Goal: Information Seeking & Learning: Learn about a topic

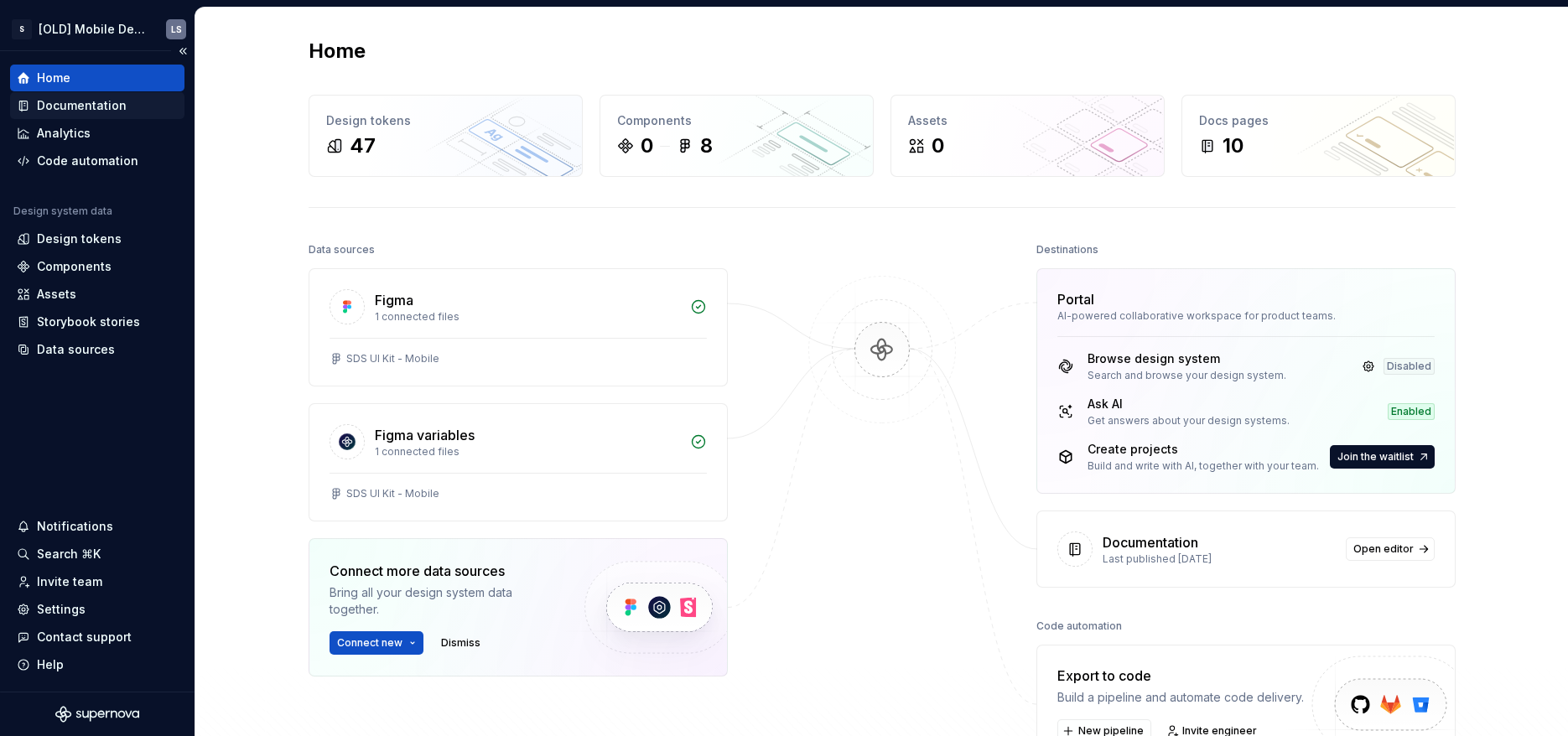
click at [78, 102] on div "Documentation" at bounding box center [81, 105] width 89 height 16
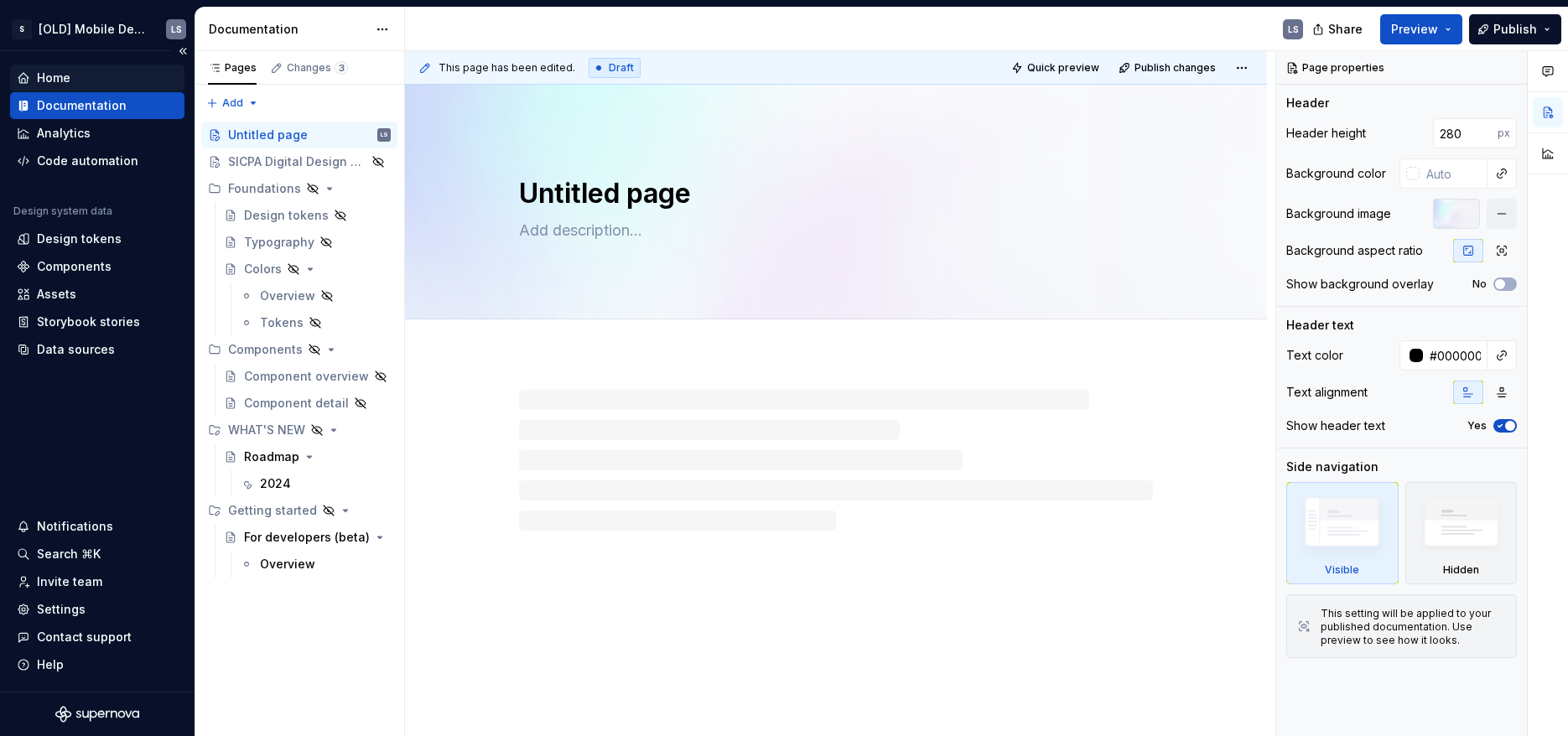
click at [89, 72] on div "Home" at bounding box center [97, 78] width 161 height 16
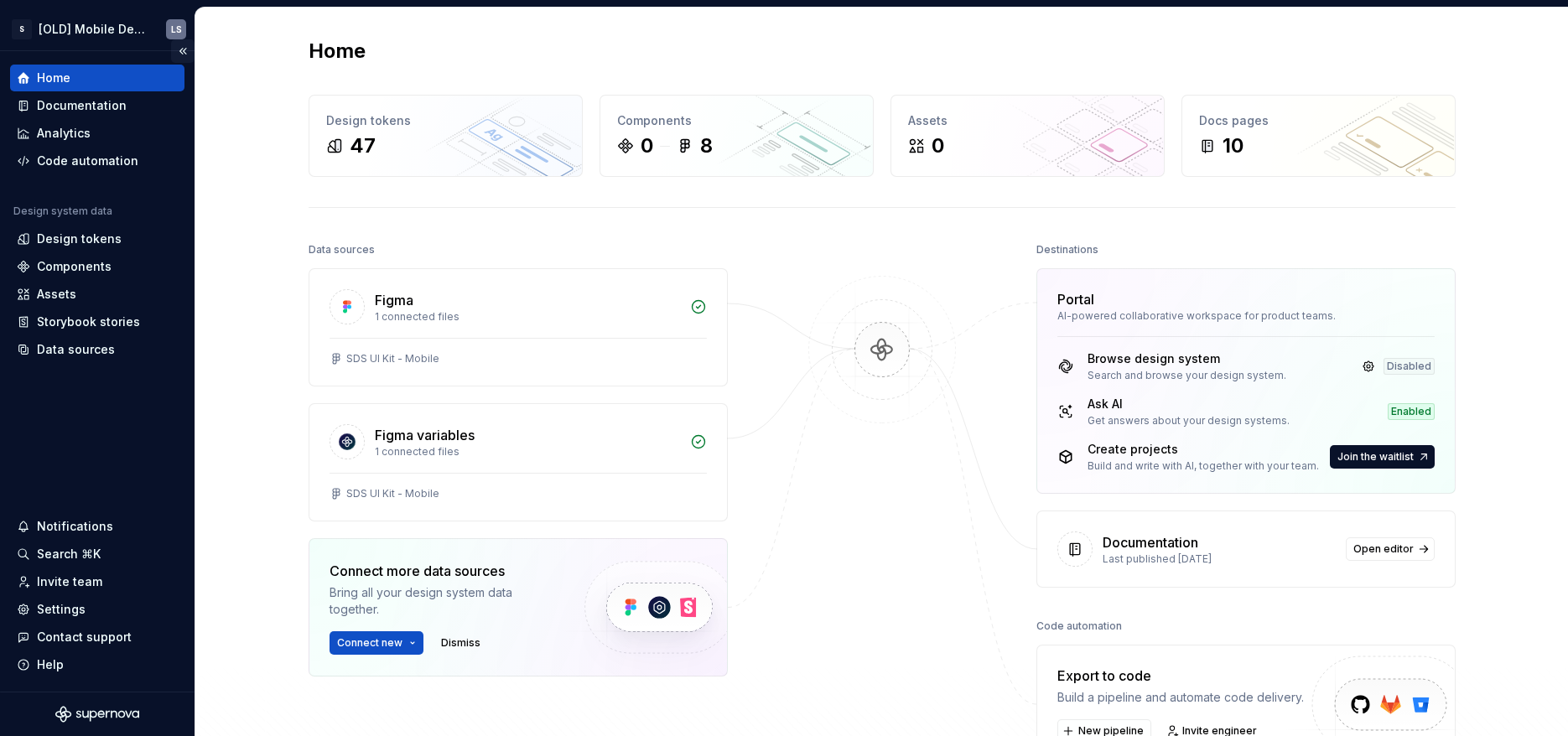
click at [189, 53] on button "Collapse sidebar" at bounding box center [183, 51] width 24 height 24
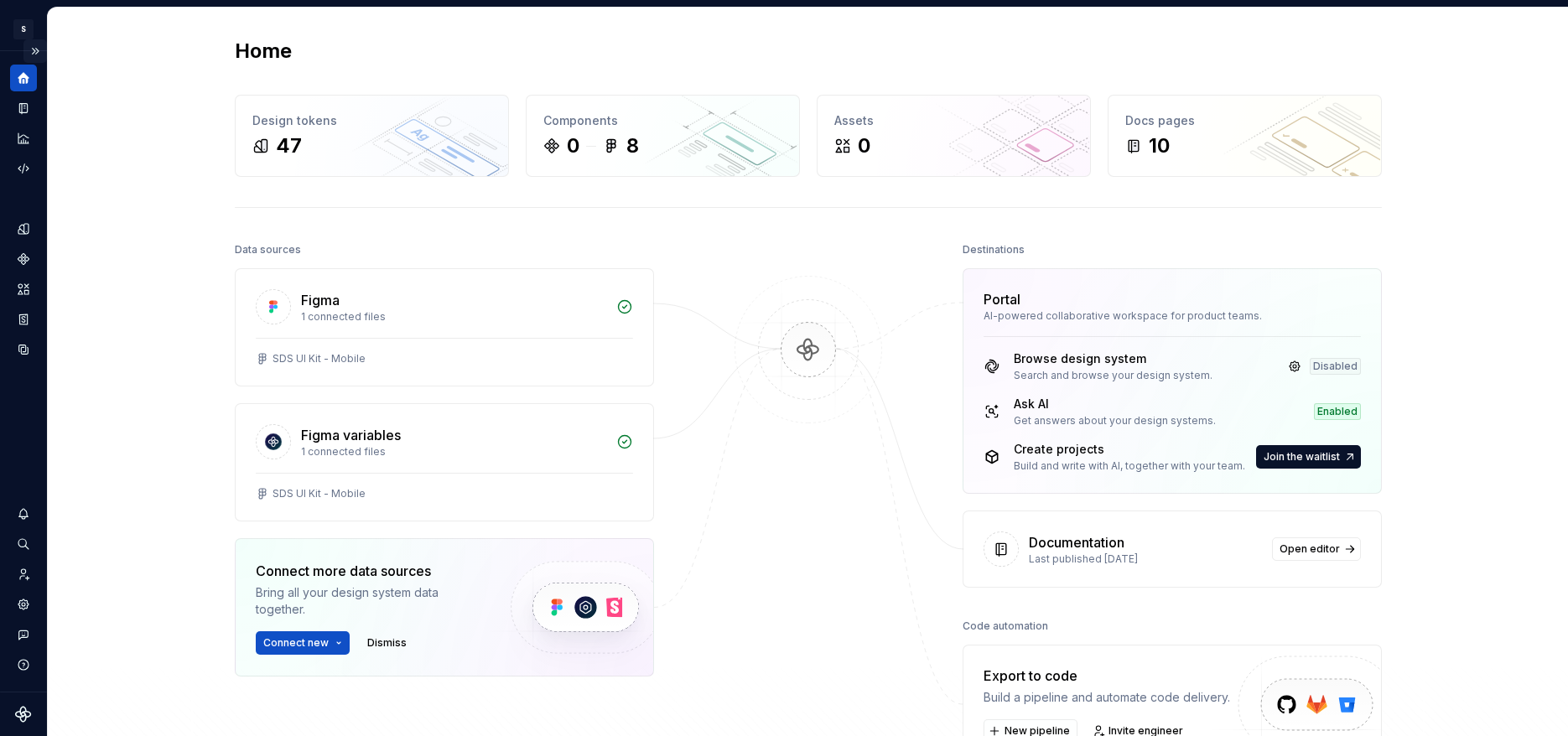
click at [39, 56] on button "Expand sidebar" at bounding box center [36, 51] width 24 height 24
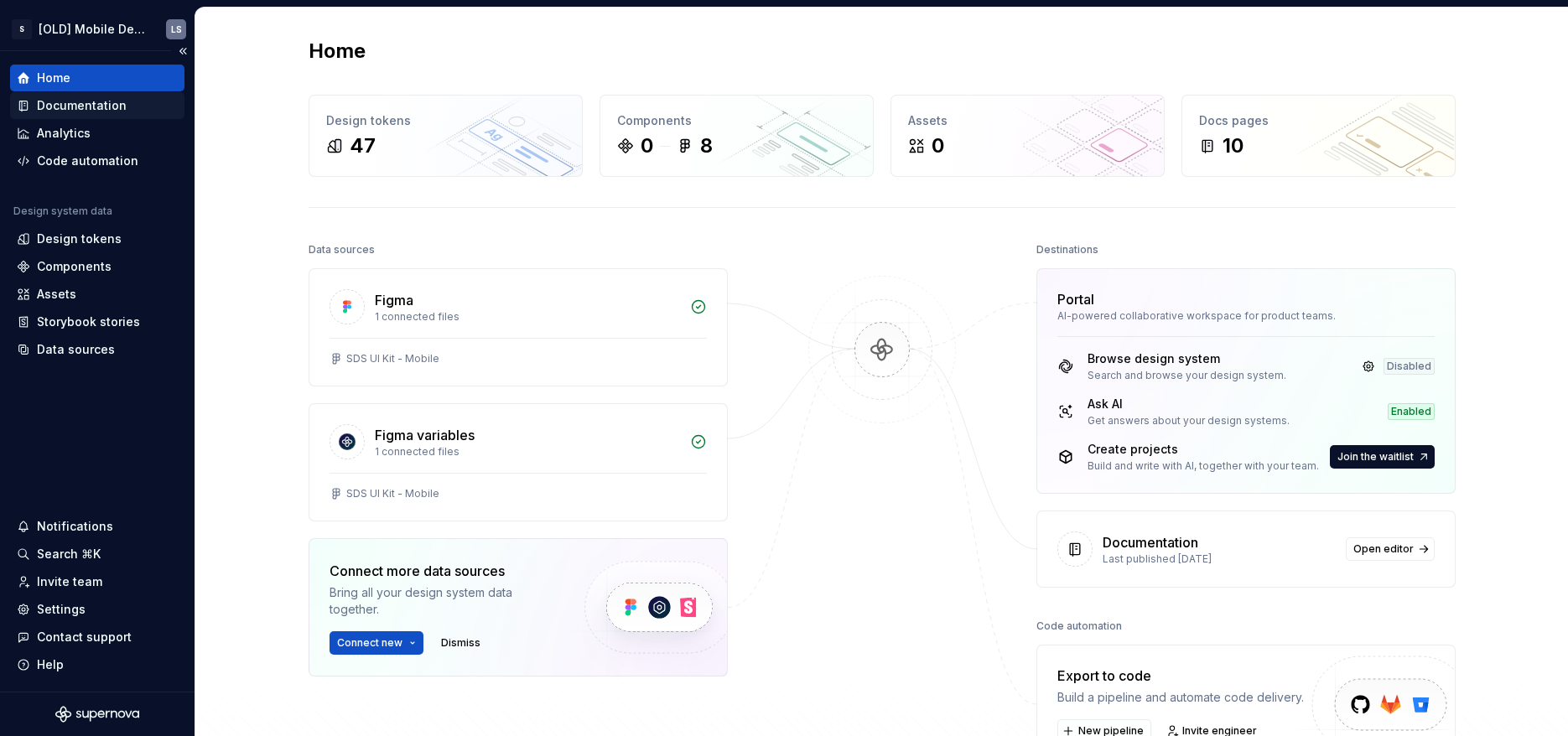
click at [135, 103] on div "Documentation" at bounding box center [97, 105] width 161 height 16
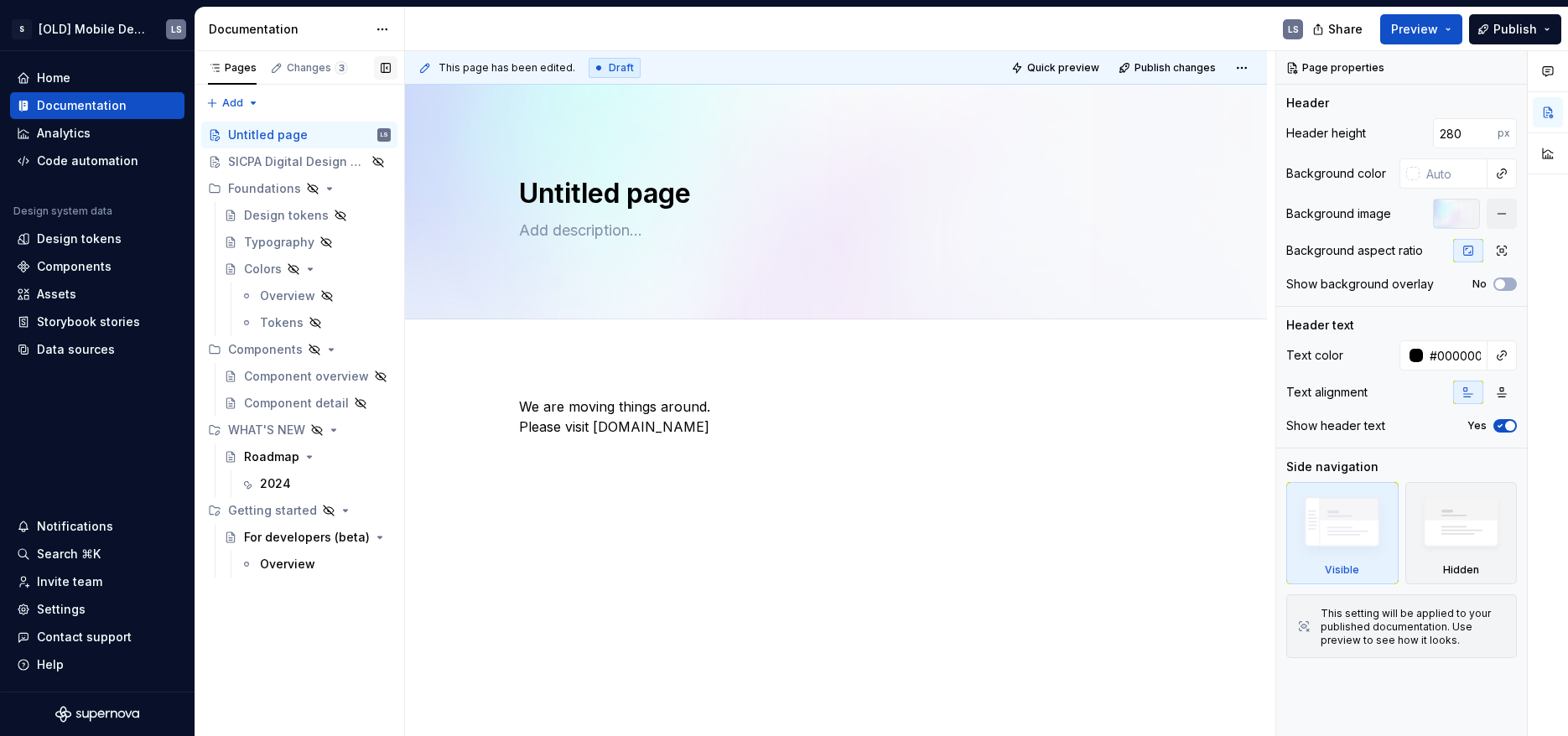
click at [390, 67] on button "button" at bounding box center [385, 68] width 24 height 24
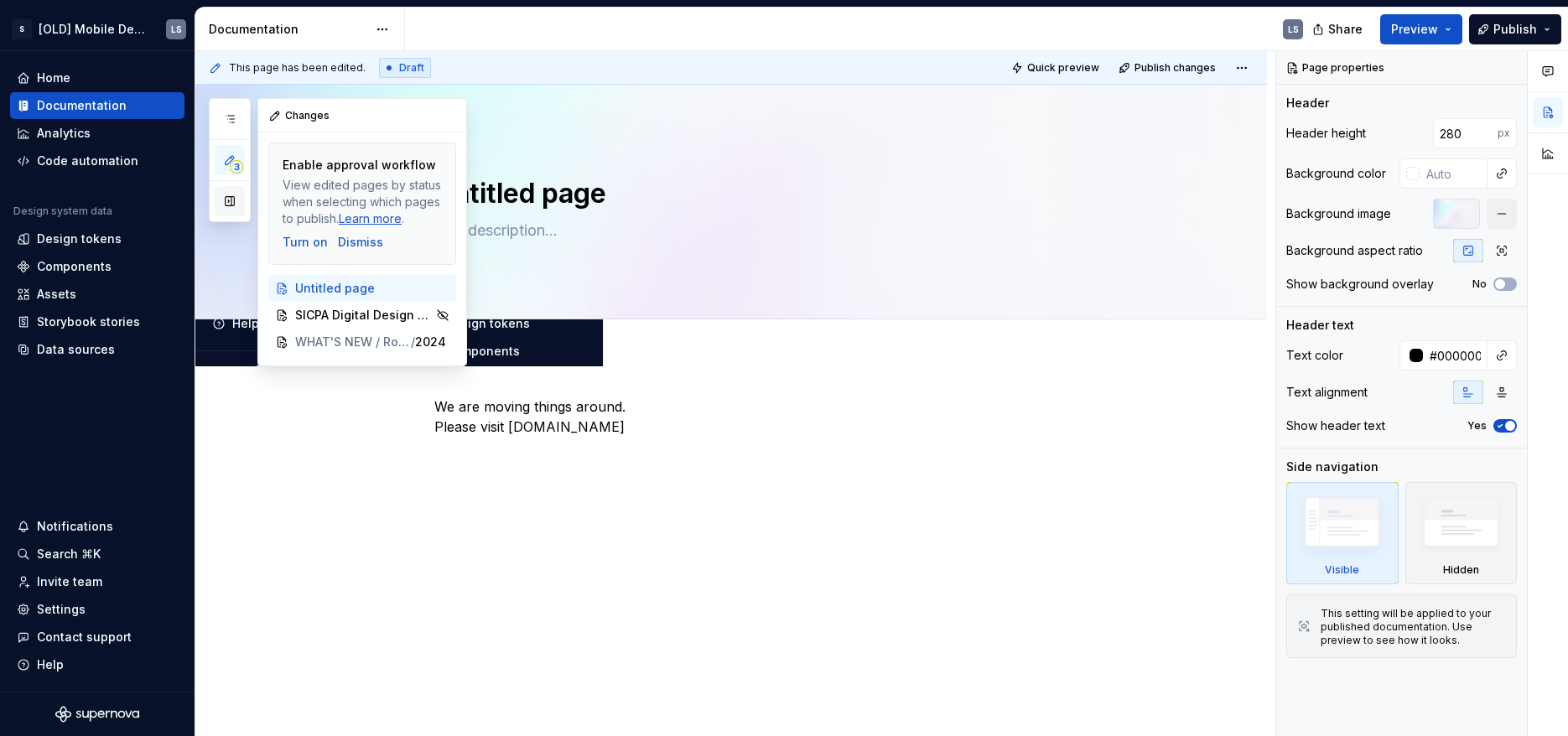
click at [235, 201] on button "button" at bounding box center [229, 201] width 30 height 30
type textarea "*"
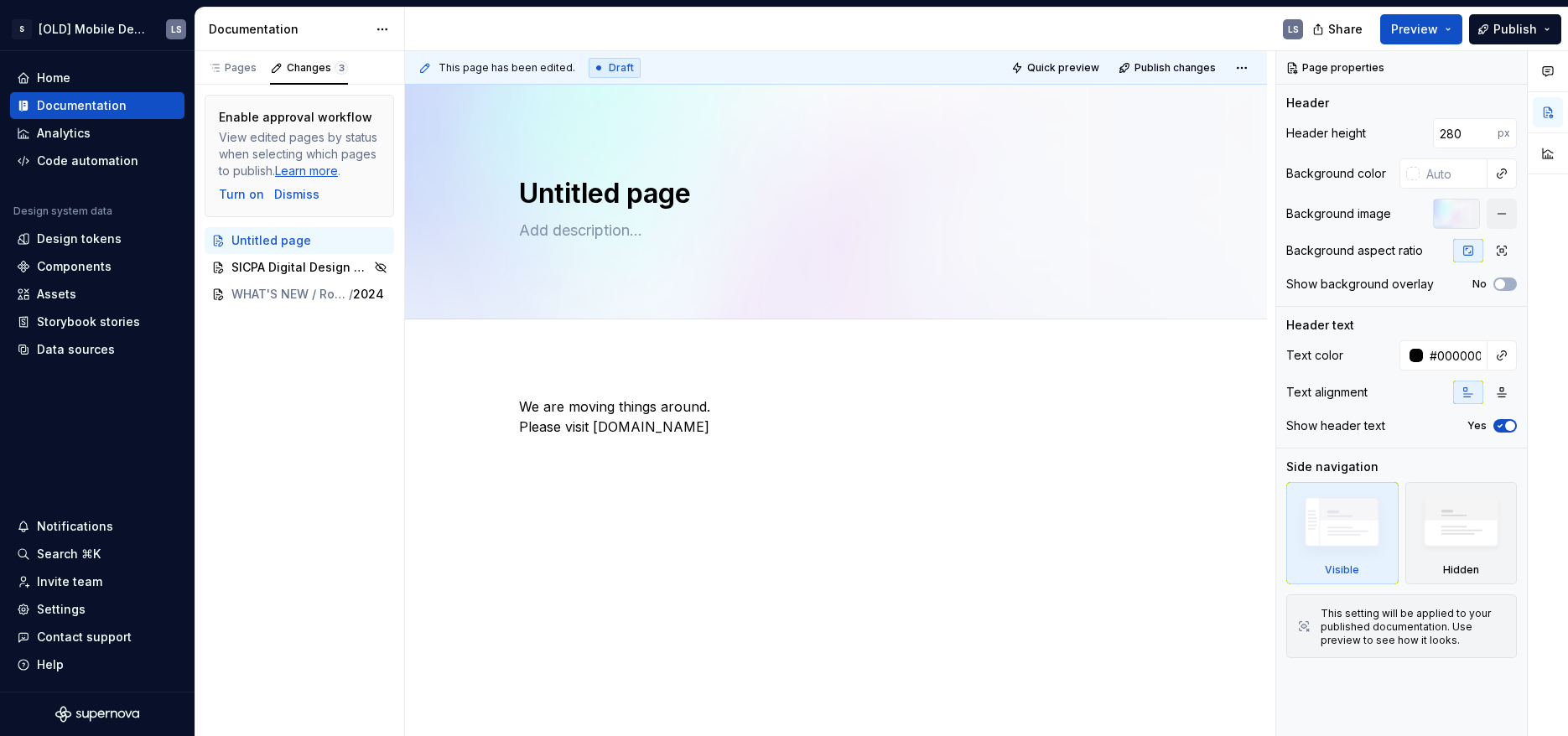
type textarea "*"
